Goal: Task Accomplishment & Management: Manage account settings

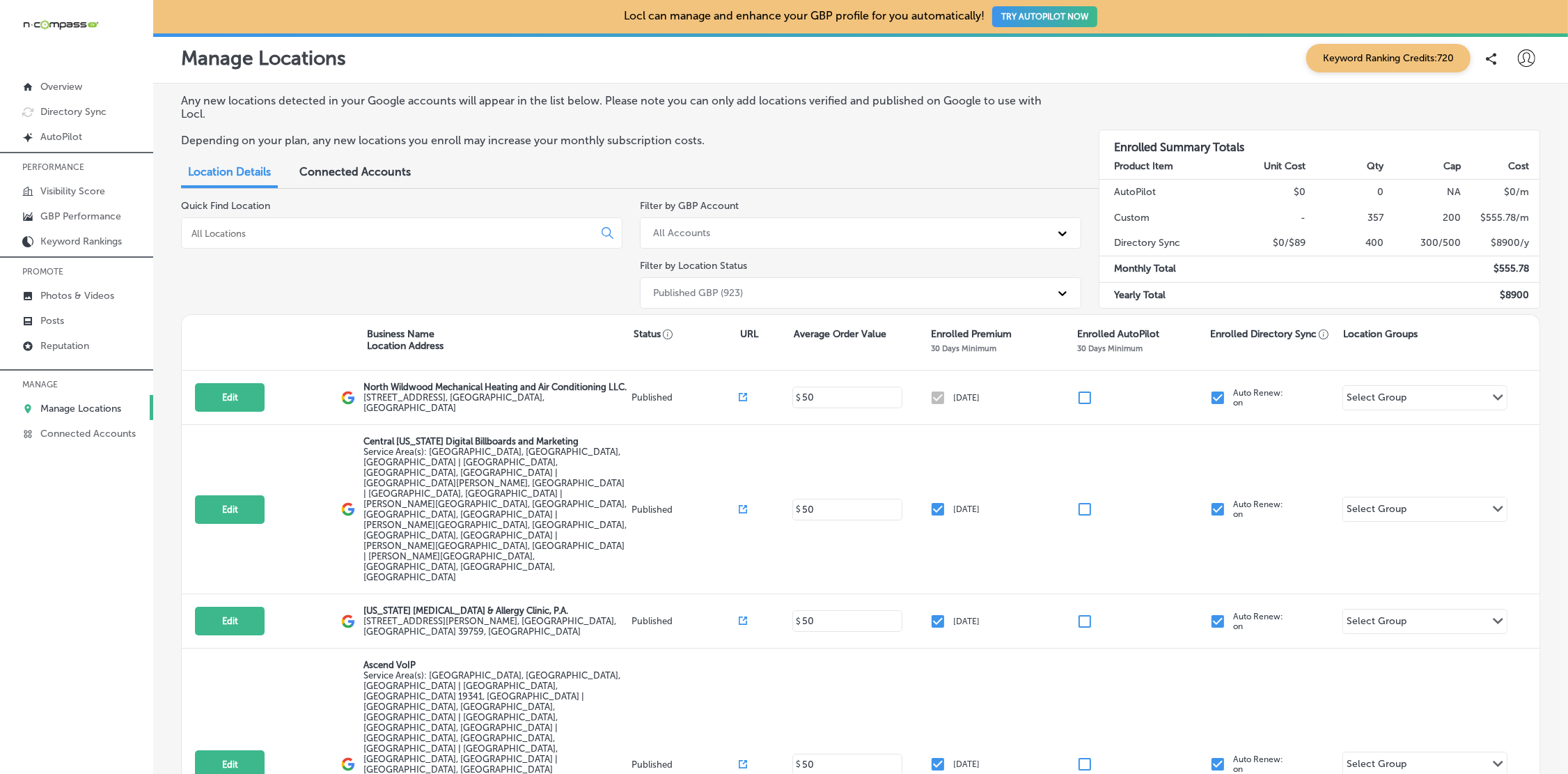
click at [344, 241] on div at bounding box center [402, 232] width 442 height 31
click at [349, 232] on input at bounding box center [390, 232] width 400 height 12
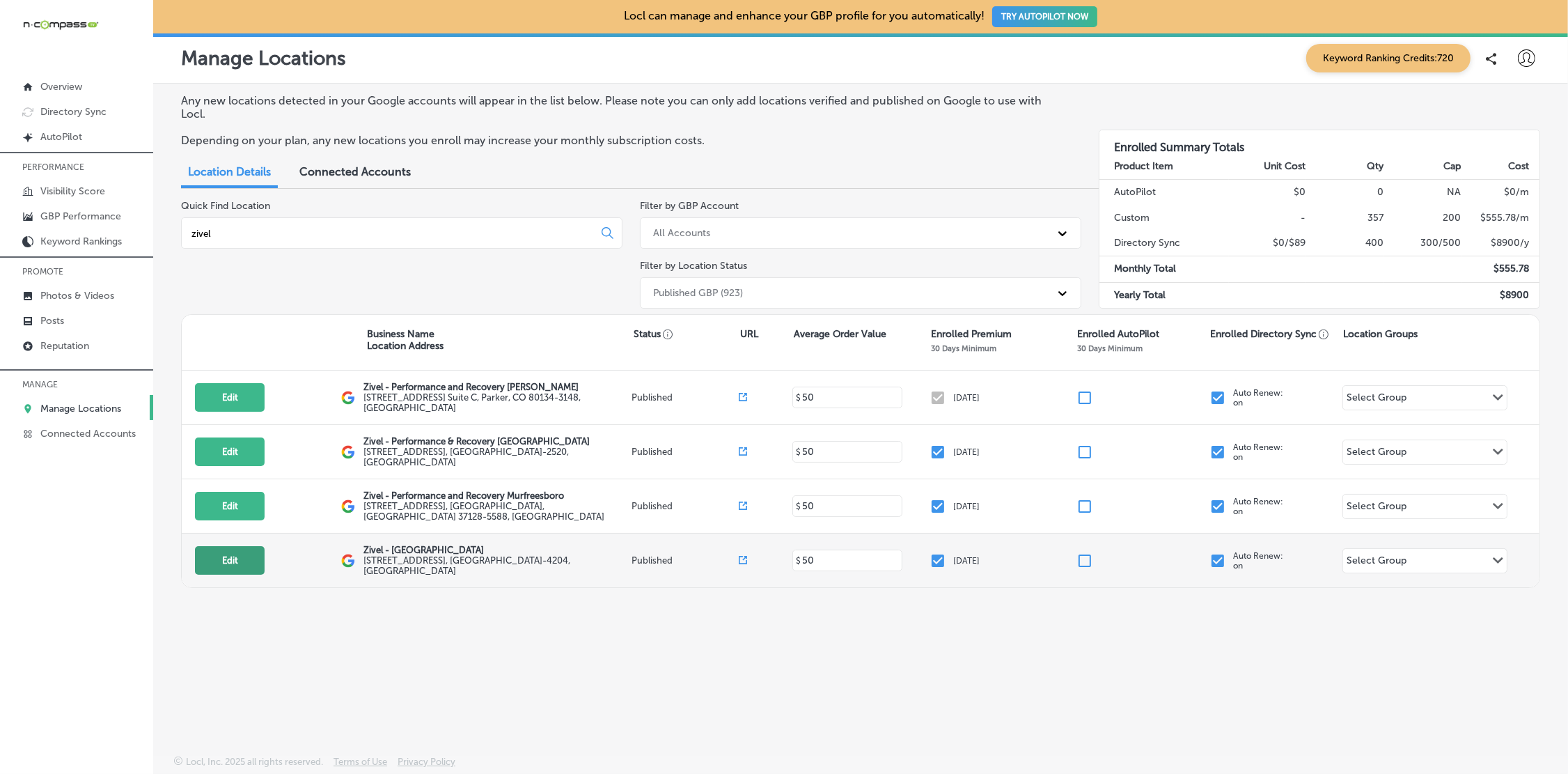
type input "zivel"
click at [254, 555] on button "Edit" at bounding box center [229, 560] width 69 height 29
select select "US"
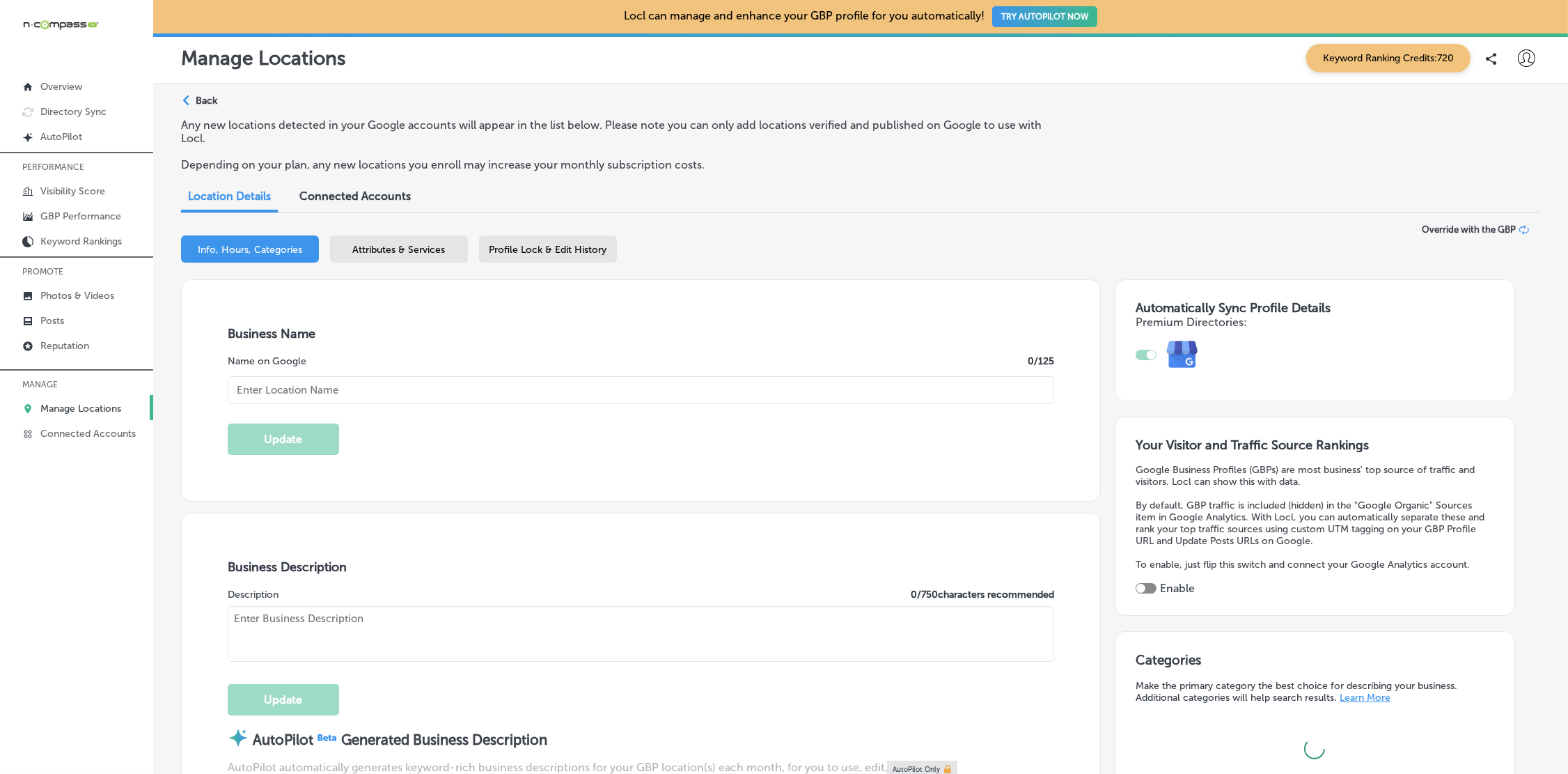
type input "[STREET_ADDRESS]"
type input "Franklin"
type input "37067-4204"
type input "US"
type textarea "Zivel - [GEOGRAPHIC_DATA] offers advanced performance and recovery services to …"
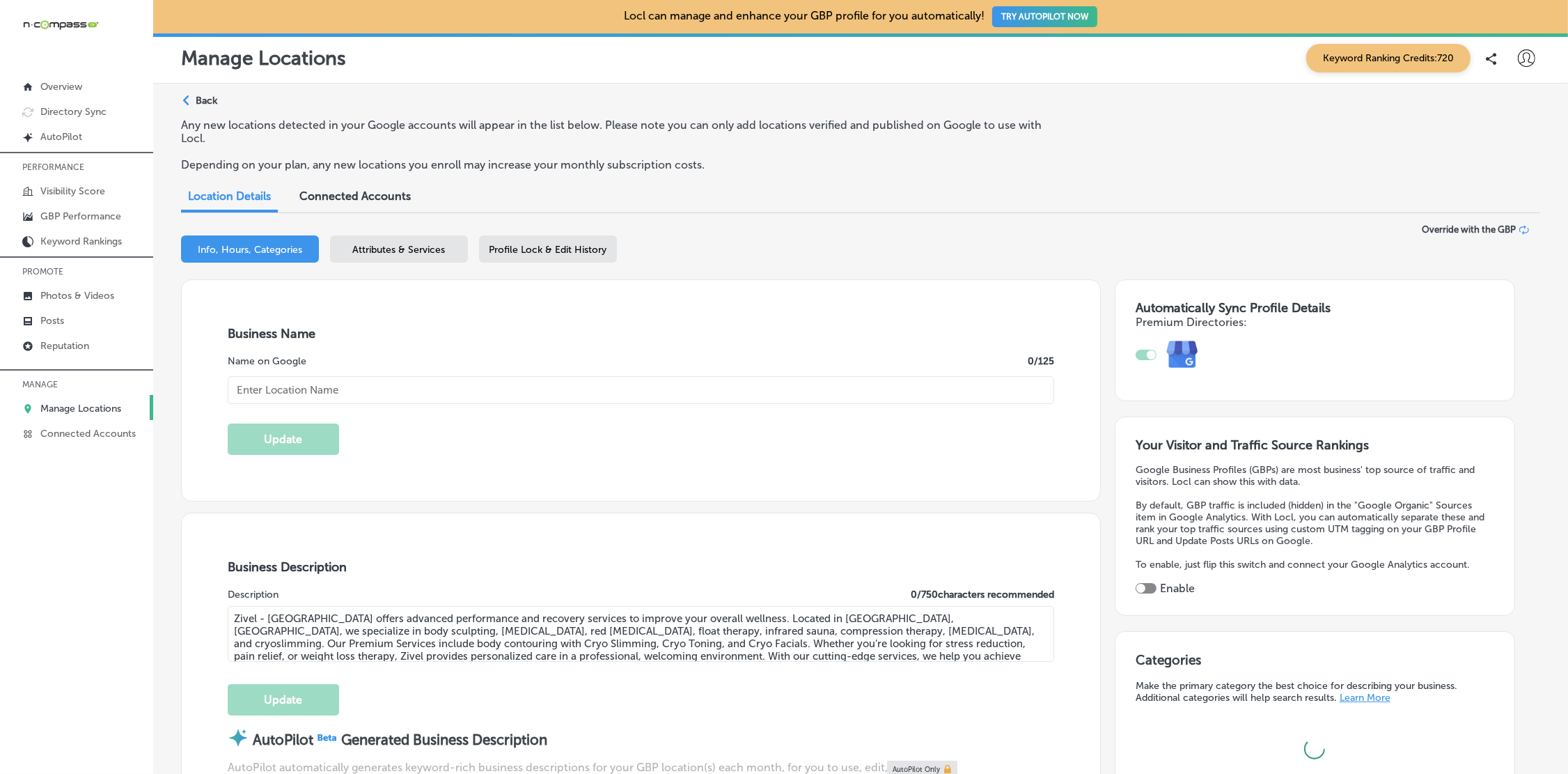
type input "[URL][DOMAIN_NAME]"
checkbox input "true"
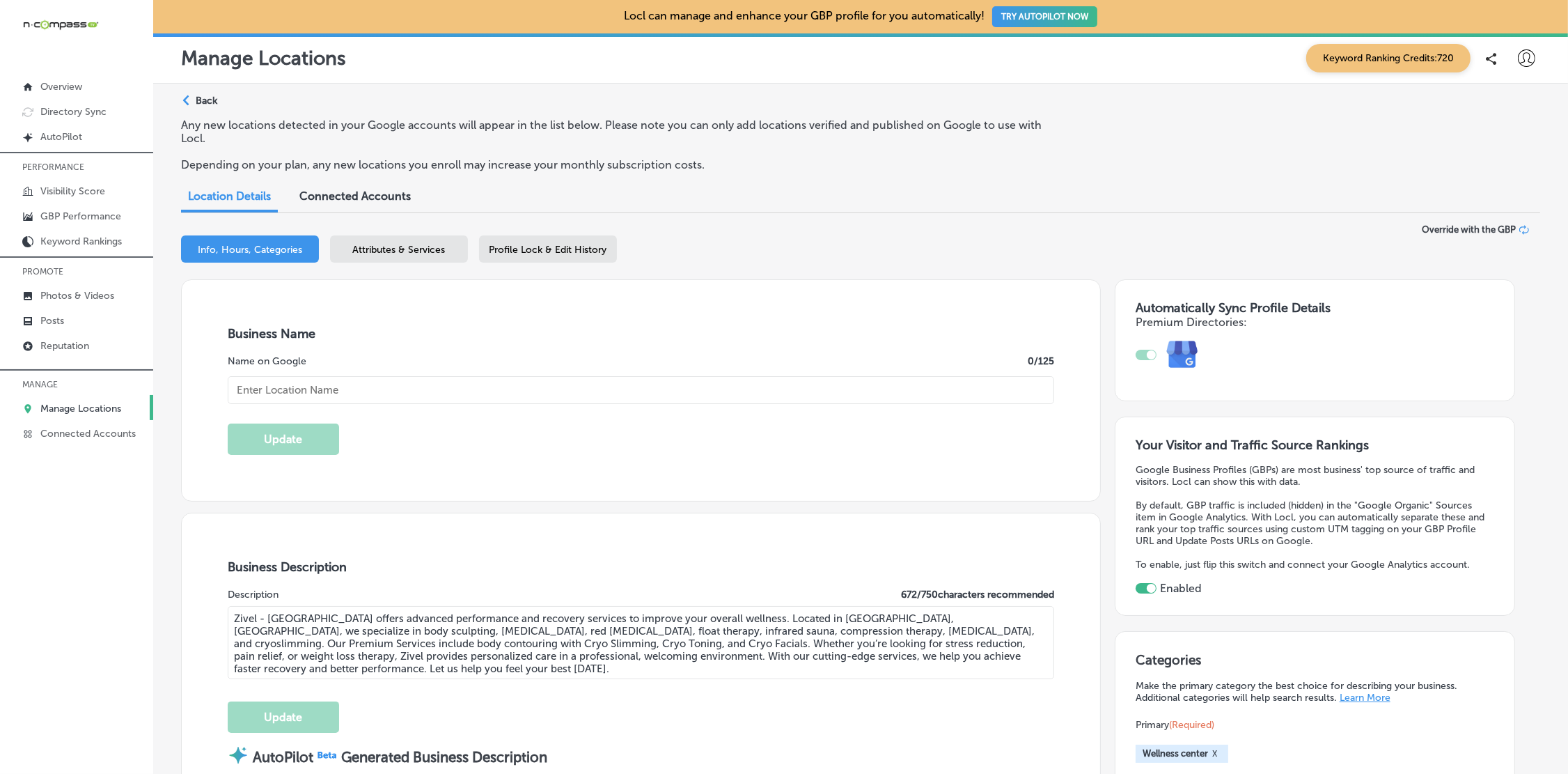
type input "[PHONE_NUMBER]"
type input "Zivel - [GEOGRAPHIC_DATA]"
click at [602, 382] on input "Zivel - [GEOGRAPHIC_DATA]" at bounding box center [640, 390] width 826 height 28
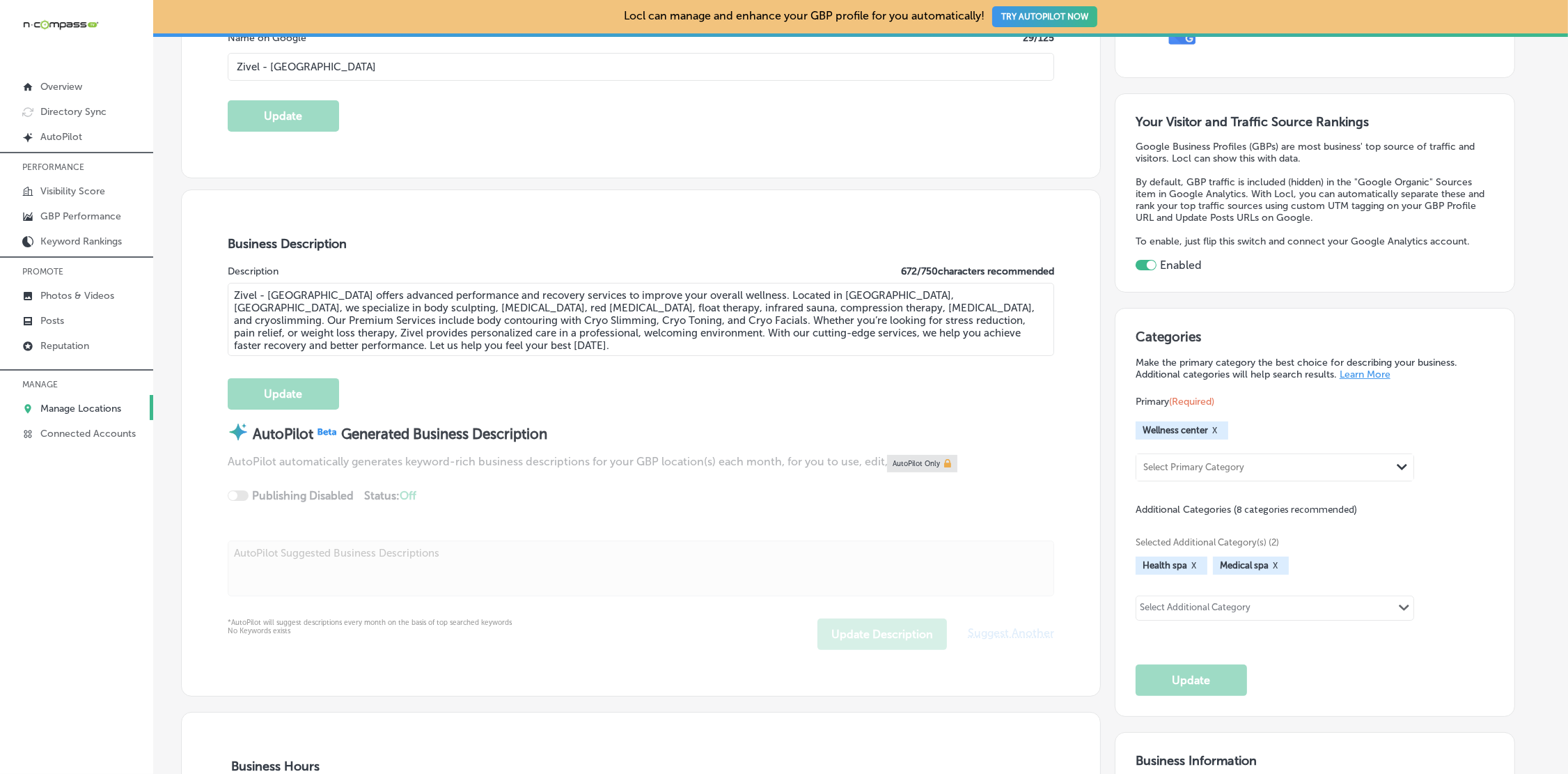
scroll to position [322, 0]
click at [325, 338] on textarea "Zivel - [GEOGRAPHIC_DATA] offers advanced performance and recovery services to …" at bounding box center [640, 321] width 826 height 73
drag, startPoint x: 367, startPoint y: 342, endPoint x: 227, endPoint y: 285, distance: 151.2
click at [227, 285] on textarea "Zivel - [GEOGRAPHIC_DATA] offers advanced performance and recovery services to …" at bounding box center [640, 321] width 826 height 73
